Goal: Navigation & Orientation: Find specific page/section

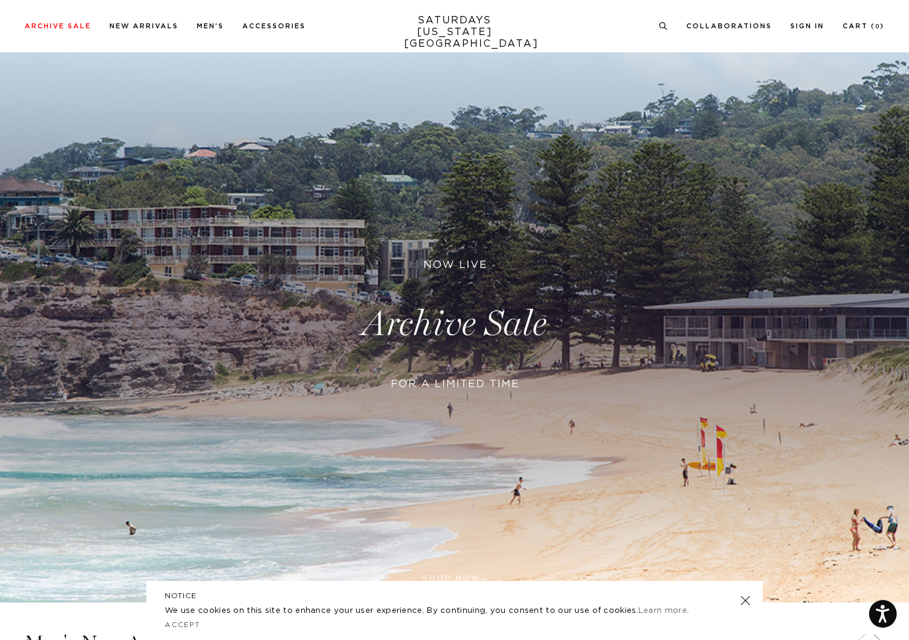
scroll to position [19, 0]
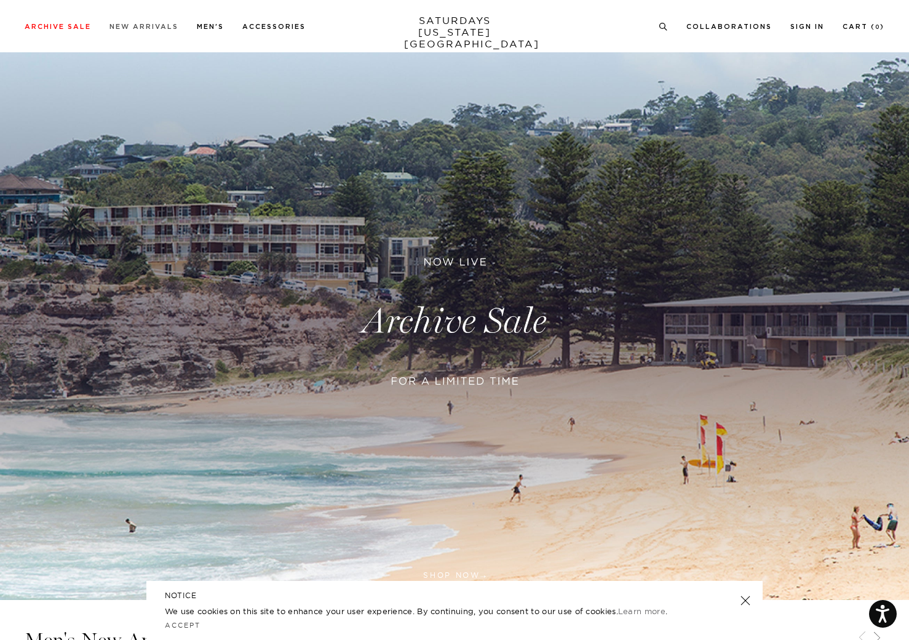
click at [130, 28] on link "New Arrivals" at bounding box center [144, 26] width 69 height 7
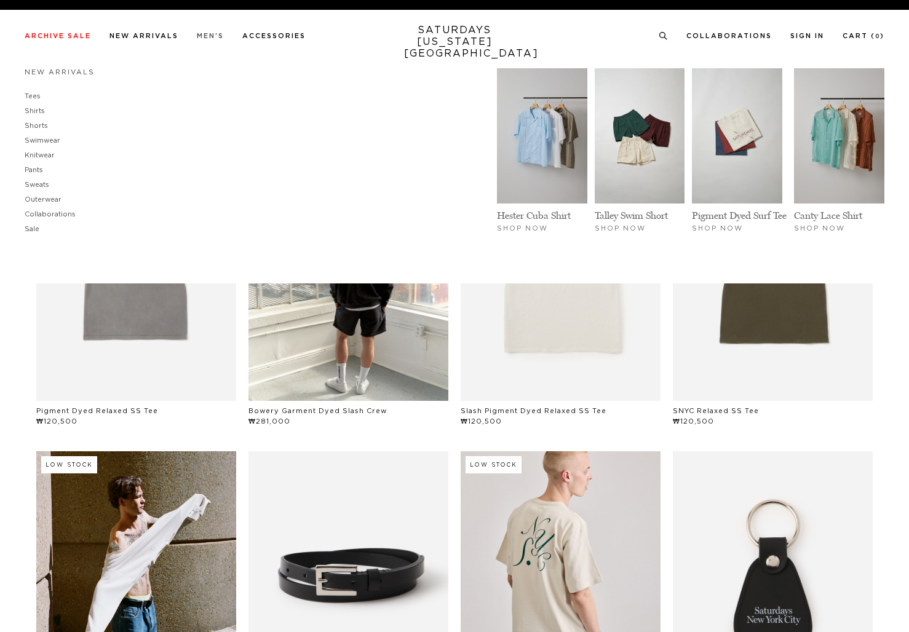
click at [213, 34] on link "Men's" at bounding box center [210, 36] width 27 height 7
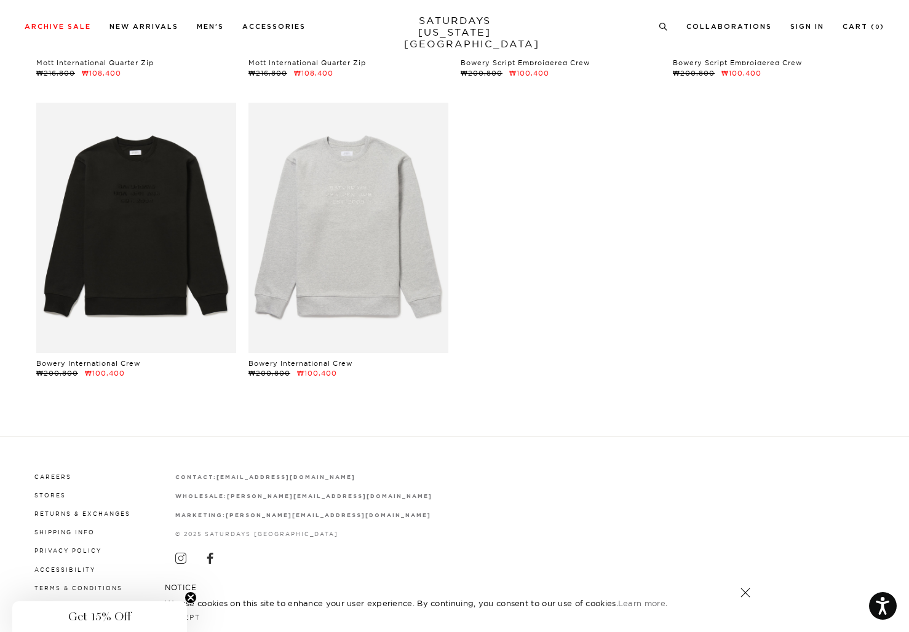
scroll to position [9950, 0]
